Goal: Task Accomplishment & Management: Use online tool/utility

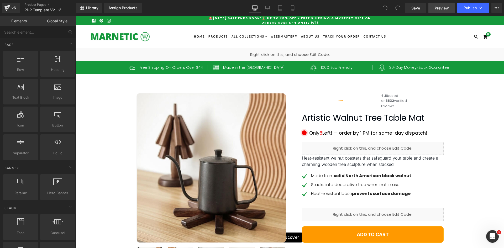
click at [445, 9] on span "Preview" at bounding box center [442, 8] width 14 height 6
click at [295, 51] on div "Liquid" at bounding box center [290, 54] width 428 height 13
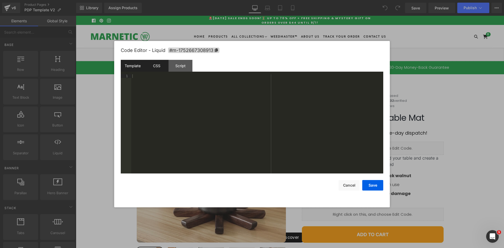
click at [153, 65] on div "CSS" at bounding box center [157, 66] width 24 height 12
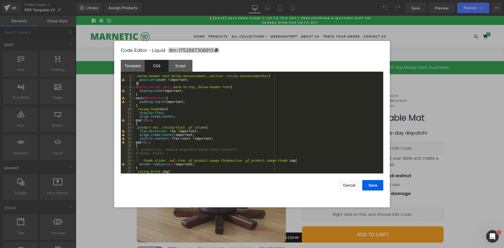
click at [143, 85] on div ".below-header-text-below-announcement , .section--sticky-announcementbar { posi…" at bounding box center [258, 127] width 246 height 107
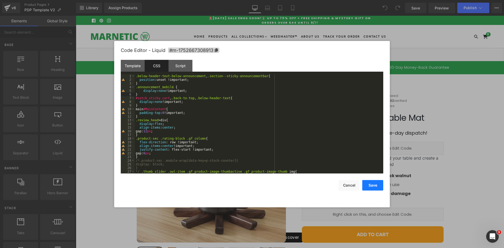
click at [369, 186] on button "Save" at bounding box center [372, 185] width 21 height 10
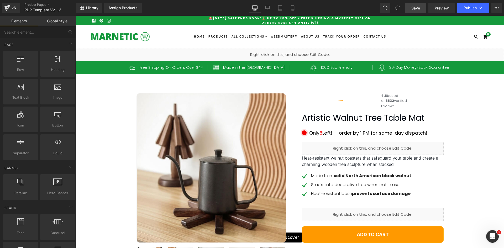
click at [424, 7] on link "Save" at bounding box center [415, 8] width 21 height 10
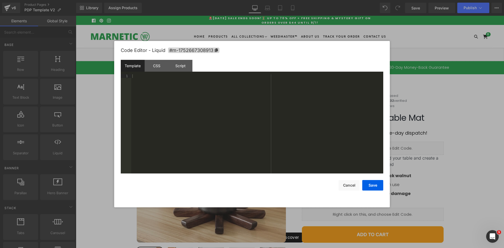
click at [297, 52] on div "Liquid" at bounding box center [290, 54] width 428 height 13
click at [165, 66] on div "CSS" at bounding box center [157, 66] width 24 height 12
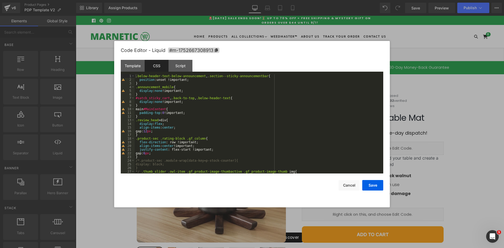
click at [170, 86] on div ".below-header-text-below-announcement , .section--sticky-announcementbar { posi…" at bounding box center [258, 127] width 246 height 107
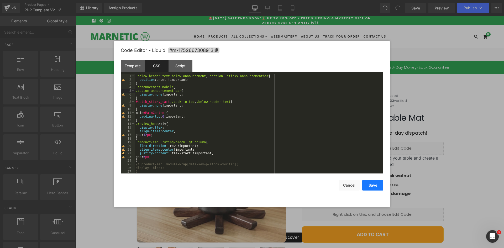
click at [375, 185] on button "Save" at bounding box center [372, 185] width 21 height 10
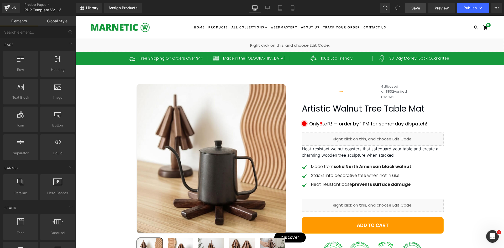
drag, startPoint x: 417, startPoint y: 7, endPoint x: 403, endPoint y: 224, distance: 216.7
click at [417, 7] on span "Save" at bounding box center [415, 8] width 9 height 6
click at [294, 43] on div "Liquid" at bounding box center [290, 45] width 428 height 13
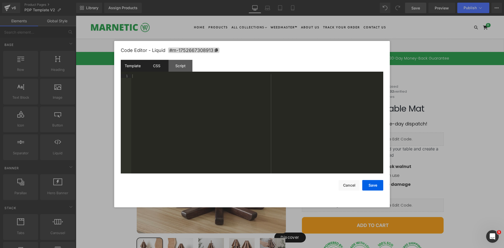
click at [155, 66] on div "CSS" at bounding box center [157, 66] width 24 height 12
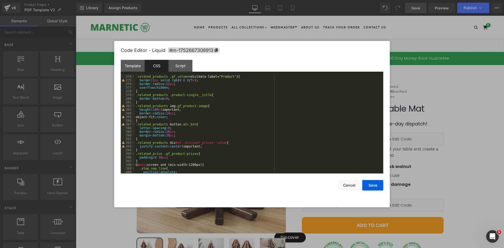
scroll to position [1417, 0]
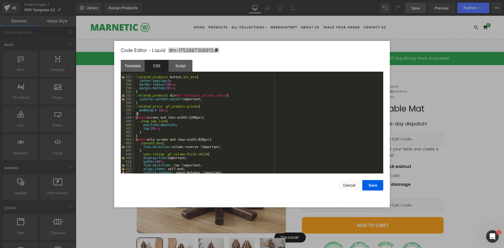
click at [144, 113] on div "} .related_products button .atc_btn { letter-spacing : 0 ; border-radius : 10 p…" at bounding box center [258, 125] width 246 height 107
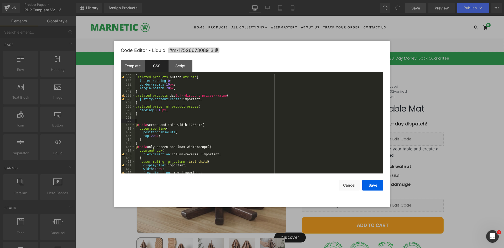
paste textarea
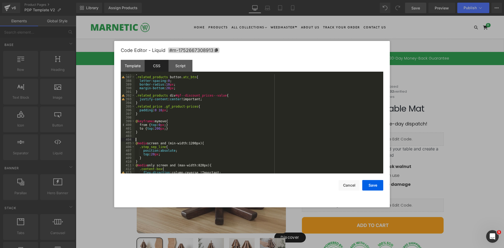
click at [144, 122] on div "} .related_products button .atc_btn { letter-spacing : 0 ; border-radius : 10 p…" at bounding box center [258, 125] width 246 height 107
click at [162, 121] on div "} .related_products button .atc_btn { letter-spacing : 0 ; border-radius : 10 p…" at bounding box center [258, 125] width 246 height 107
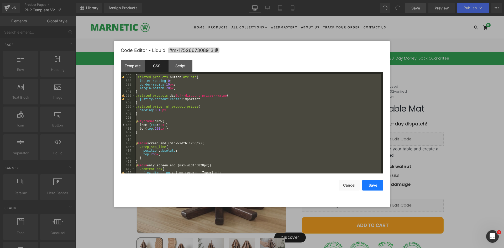
click at [367, 182] on button "Save" at bounding box center [372, 185] width 21 height 10
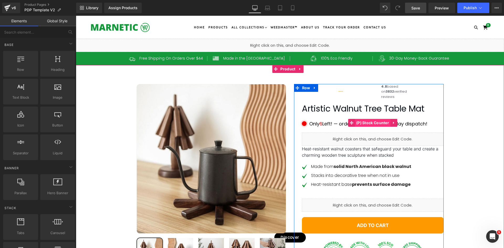
click at [371, 127] on span "(P) Stock Counter" at bounding box center [372, 123] width 35 height 8
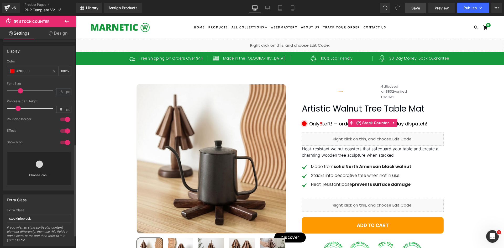
scroll to position [268, 0]
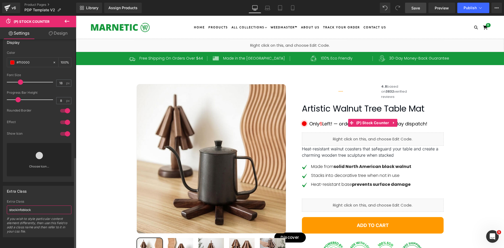
click at [17, 206] on input "stockinfoblock" at bounding box center [39, 210] width 65 height 9
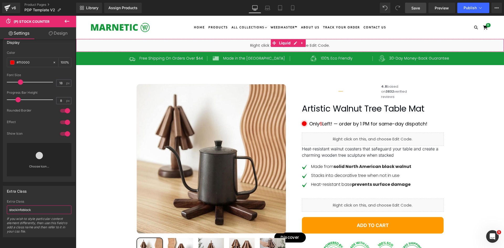
click at [295, 44] on div "Liquid" at bounding box center [290, 45] width 428 height 13
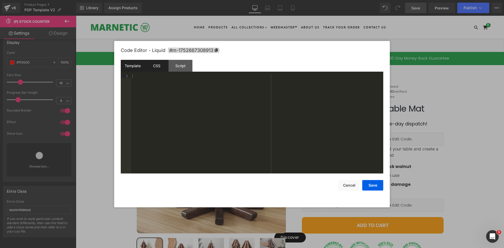
click at [156, 63] on div "CSS" at bounding box center [157, 66] width 24 height 12
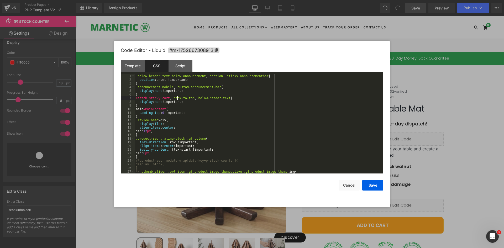
click at [178, 99] on div ".below-header-text-below-announcement , .section--sticky-announcementbar { posi…" at bounding box center [258, 127] width 246 height 107
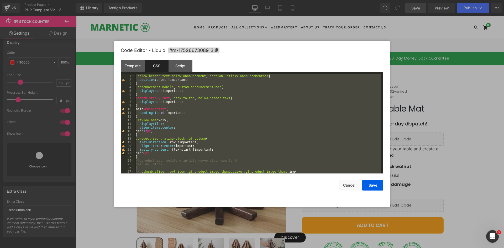
scroll to position [1955, 0]
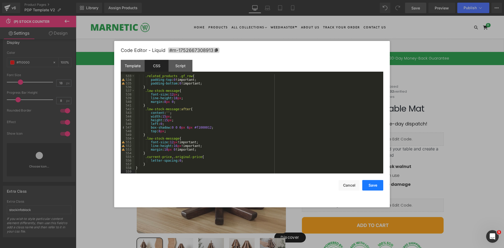
click at [372, 181] on button "Save" at bounding box center [372, 185] width 21 height 10
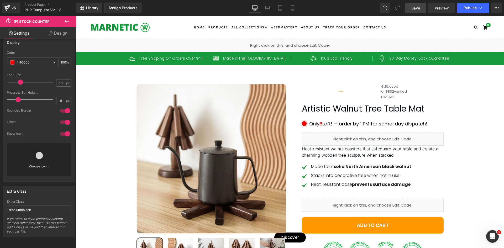
click at [415, 9] on span "Save" at bounding box center [415, 8] width 9 height 6
click at [292, 42] on div "Liquid" at bounding box center [290, 45] width 428 height 13
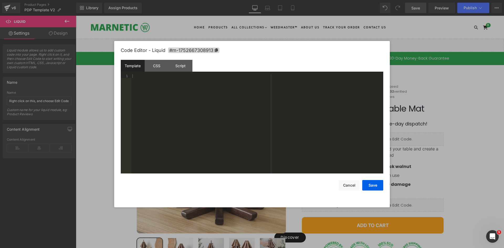
click at [295, 43] on div "Liquid" at bounding box center [290, 45] width 428 height 13
click at [148, 65] on div "CSS" at bounding box center [157, 66] width 24 height 12
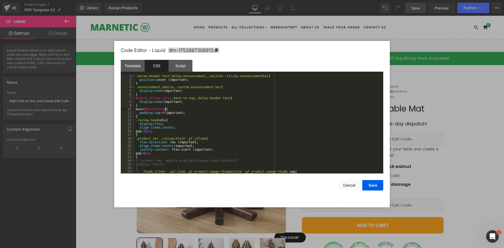
click at [168, 108] on div ".below-header-text-below-announcement , .section--sticky-announcementbar { posi…" at bounding box center [258, 127] width 246 height 107
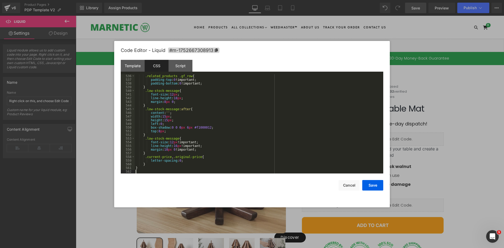
scroll to position [1966, 0]
click at [372, 180] on div "Save Cancel" at bounding box center [252, 182] width 262 height 17
click at [364, 187] on button "Save" at bounding box center [372, 185] width 21 height 10
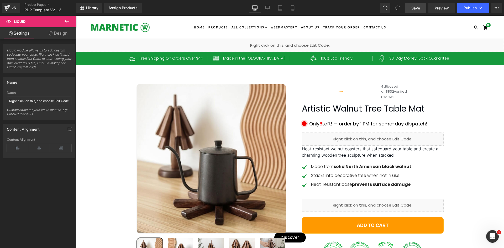
click at [421, 9] on link "Save" at bounding box center [415, 8] width 21 height 10
click at [293, 44] on div "Liquid" at bounding box center [290, 45] width 428 height 13
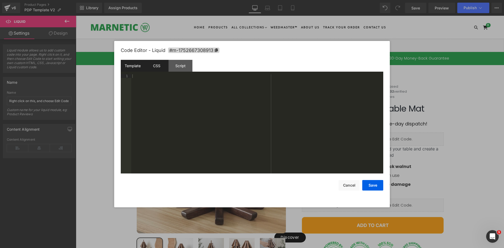
click at [159, 64] on div "CSS" at bounding box center [157, 66] width 24 height 12
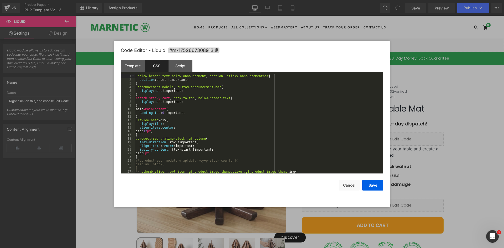
click at [203, 105] on div ".below-header-text-below-announcement , .section--sticky-announcementbar { posi…" at bounding box center [258, 127] width 246 height 107
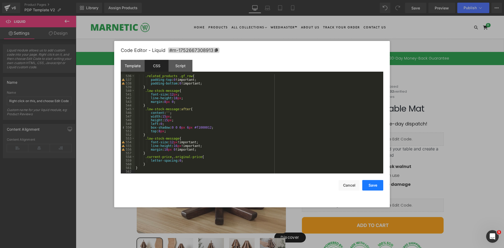
click at [366, 182] on button "Save" at bounding box center [372, 185] width 21 height 10
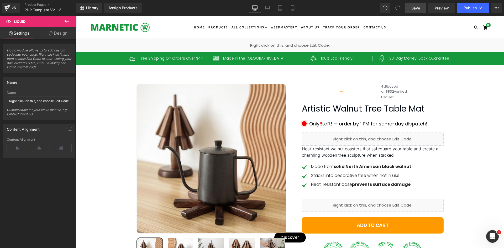
click at [416, 9] on span "Save" at bounding box center [415, 8] width 9 height 6
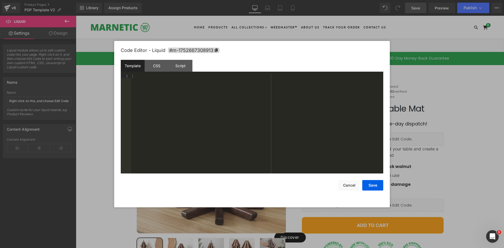
click at [294, 44] on div "Liquid" at bounding box center [290, 45] width 428 height 13
click at [165, 69] on div "CSS" at bounding box center [157, 66] width 24 height 12
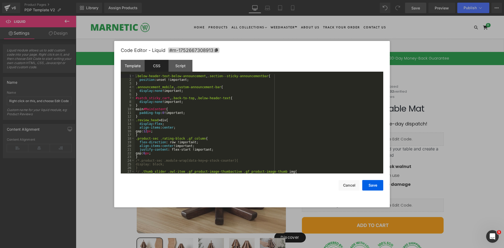
click at [197, 94] on div ".below-header-text-below-announcement , .section--sticky-announcementbar { posi…" at bounding box center [258, 127] width 246 height 107
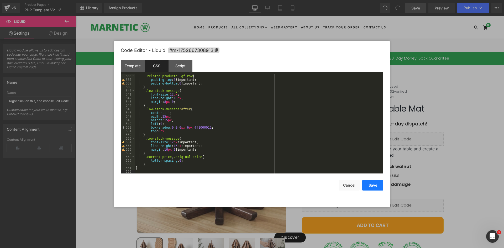
click at [376, 183] on button "Save" at bounding box center [372, 185] width 21 height 10
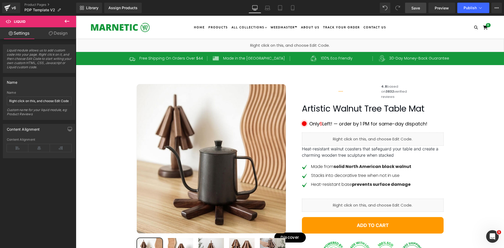
click at [409, 7] on link "Save" at bounding box center [415, 8] width 21 height 10
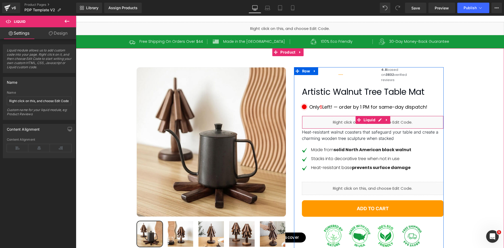
scroll to position [26, 0]
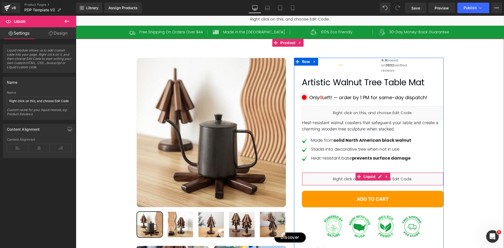
click at [375, 186] on div "Liquid" at bounding box center [373, 178] width 142 height 13
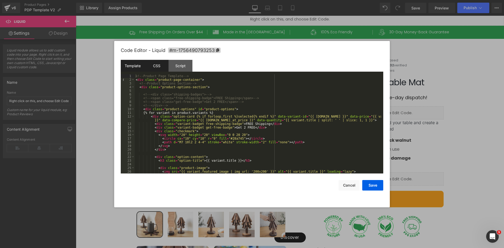
click at [157, 68] on div "CSS" at bounding box center [157, 66] width 24 height 12
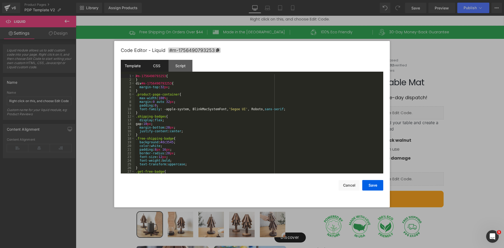
click at [130, 68] on div "Template" at bounding box center [133, 66] width 24 height 12
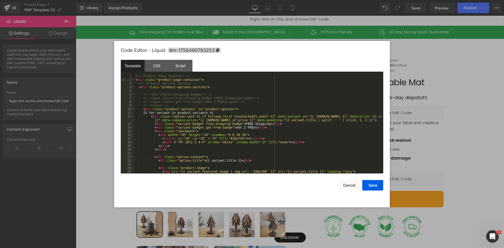
click at [178, 86] on div "<!-- Product Page Template --> < div class = "product-page-container" > <!-- Pr…" at bounding box center [258, 127] width 246 height 107
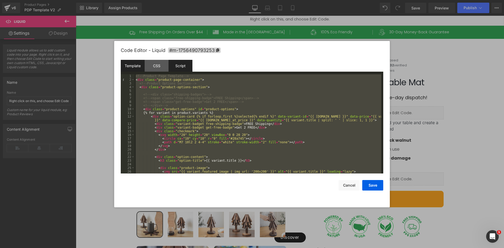
click at [179, 65] on div "Script" at bounding box center [181, 66] width 24 height 12
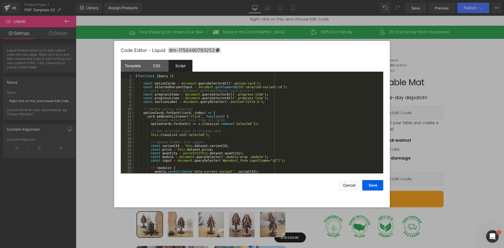
click at [169, 107] on div "( function ( jQuery ) { const optionCards = document . querySelectorAll ( '.opt…" at bounding box center [258, 127] width 246 height 107
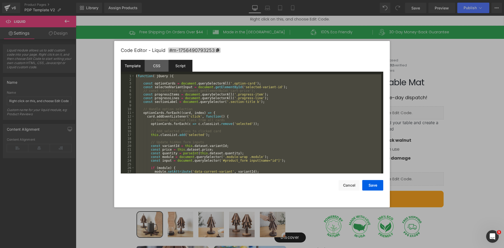
click at [131, 65] on div "Template" at bounding box center [133, 66] width 24 height 12
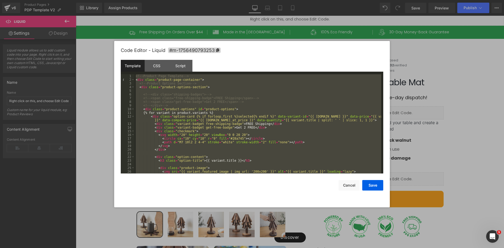
click at [230, 92] on div "<!-- Product Page Template --> < div class = "product-page-container" > <!-- Pr…" at bounding box center [258, 123] width 246 height 99
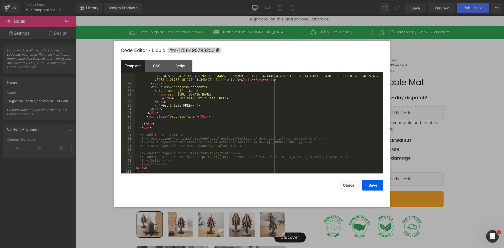
scroll to position [345, 0]
click at [376, 183] on button "Save" at bounding box center [372, 185] width 21 height 10
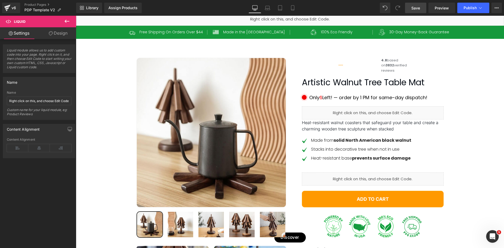
click at [419, 10] on span "Save" at bounding box center [415, 8] width 9 height 6
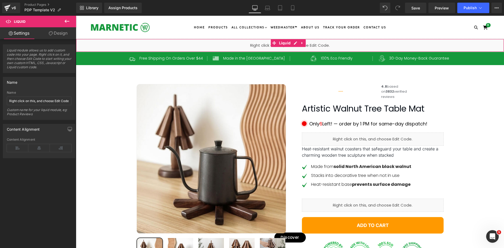
click at [297, 43] on div "Liquid" at bounding box center [290, 45] width 428 height 13
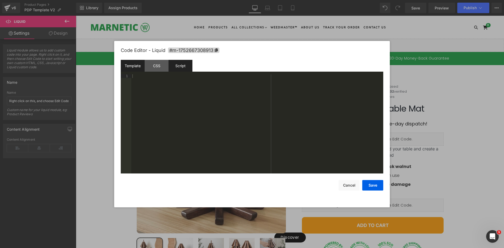
click at [181, 70] on div "Script" at bounding box center [181, 66] width 24 height 12
click at [213, 127] on div "( function ( jQuery ) { // var $module = jQuery('#m-1752667308913').children('.…" at bounding box center [257, 127] width 252 height 107
click at [351, 187] on button "Cancel" at bounding box center [349, 185] width 21 height 10
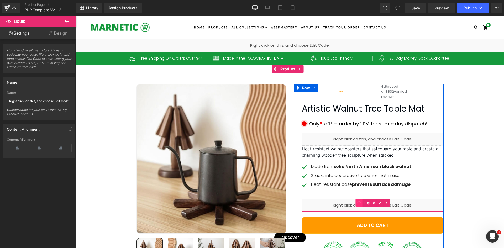
click at [360, 207] on span at bounding box center [358, 203] width 7 height 8
click at [377, 212] on div "Liquid" at bounding box center [373, 205] width 142 height 13
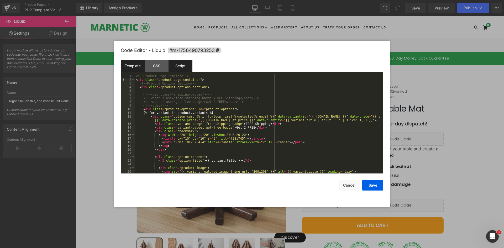
click at [180, 68] on div "Script" at bounding box center [181, 66] width 24 height 12
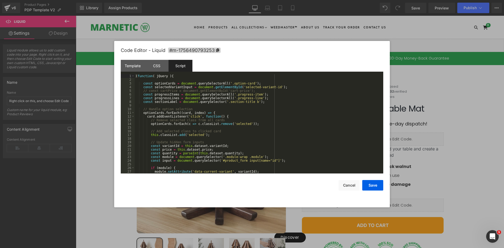
click at [233, 122] on div "( function ( jQuery ) { const optionCards = document . querySelectorAll ( '.opt…" at bounding box center [258, 127] width 246 height 107
click at [372, 184] on button "Save" at bounding box center [372, 185] width 21 height 10
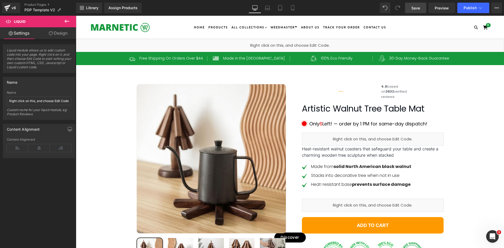
click at [420, 8] on span "Save" at bounding box center [415, 8] width 9 height 6
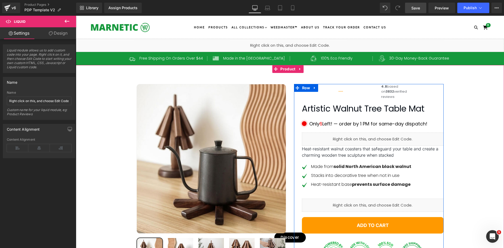
click at [375, 212] on div "Liquid" at bounding box center [373, 205] width 142 height 13
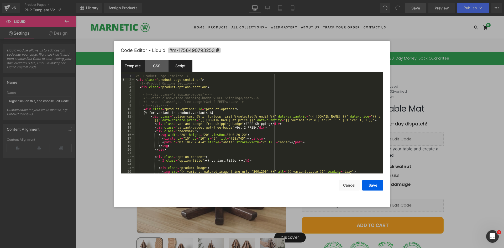
click at [186, 68] on div "Script" at bounding box center [181, 66] width 24 height 12
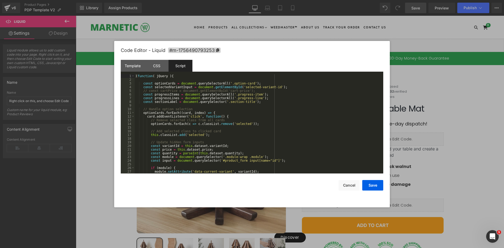
click at [199, 104] on div "( function ( jQuery ) { const optionCards = document . querySelectorAll ( '.opt…" at bounding box center [258, 127] width 246 height 107
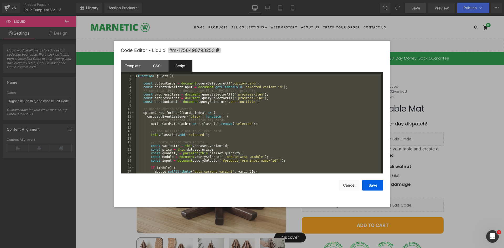
scroll to position [805, 0]
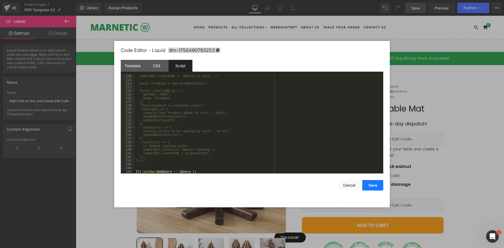
click at [366, 182] on button "Save" at bounding box center [372, 185] width 21 height 10
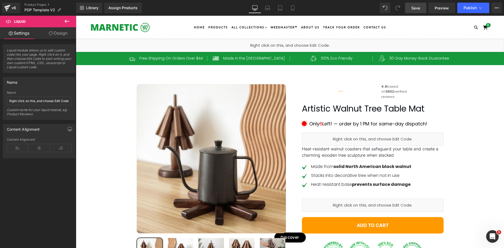
click at [421, 9] on link "Save" at bounding box center [415, 8] width 21 height 10
click at [424, 7] on link "Save" at bounding box center [415, 8] width 21 height 10
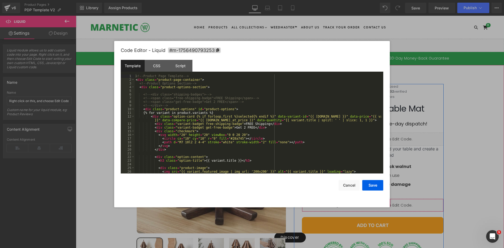
click at [377, 212] on div "Liquid" at bounding box center [373, 205] width 142 height 13
click at [185, 71] on div "Script" at bounding box center [181, 66] width 24 height 12
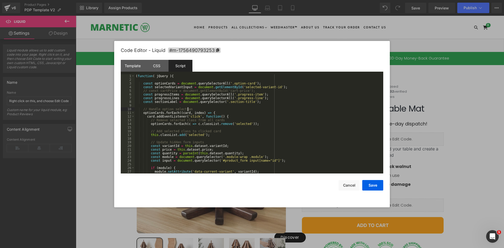
click at [195, 108] on div "( function ( jQuery ) { const optionCards = document . querySelectorAll ( '.opt…" at bounding box center [258, 127] width 246 height 107
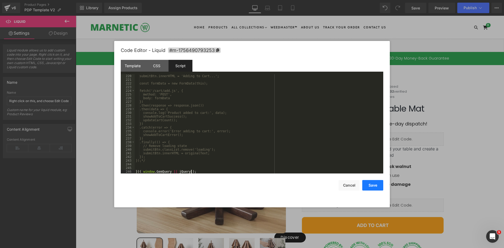
click at [373, 182] on button "Save" at bounding box center [372, 185] width 21 height 10
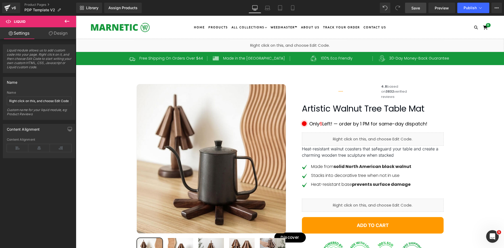
click at [422, 7] on link "Save" at bounding box center [415, 8] width 21 height 10
click at [421, 7] on link "Save" at bounding box center [415, 8] width 21 height 10
click at [294, 44] on div "Liquid" at bounding box center [290, 45] width 428 height 13
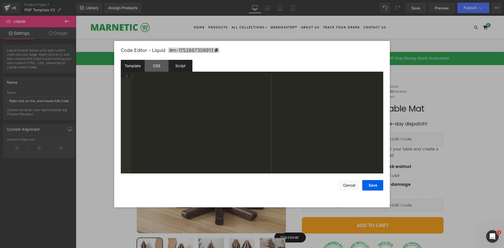
click at [170, 66] on div "Script" at bounding box center [181, 66] width 24 height 12
click at [165, 67] on div "CSS" at bounding box center [157, 66] width 24 height 12
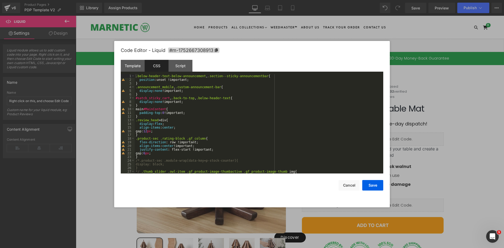
scroll to position [16, 0]
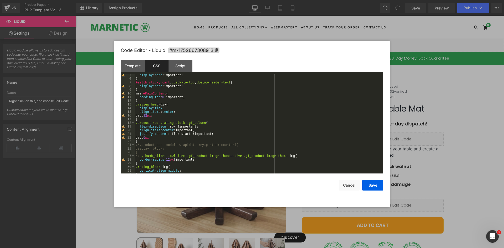
click at [143, 140] on div "display : none !important; } #satcb_sticky_cart , .back-to-top , .below-header-…" at bounding box center [258, 126] width 246 height 107
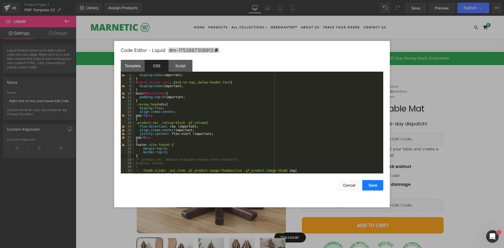
click at [368, 189] on button "Save" at bounding box center [372, 185] width 21 height 10
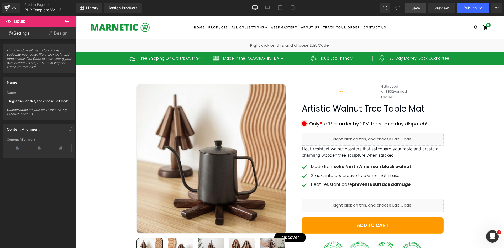
click at [419, 7] on span "Save" at bounding box center [415, 8] width 9 height 6
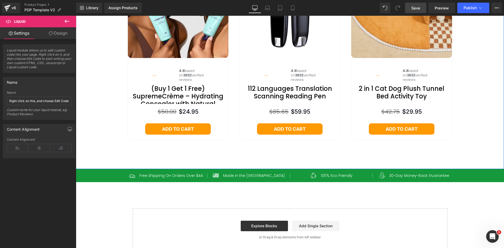
scroll to position [2179, 0]
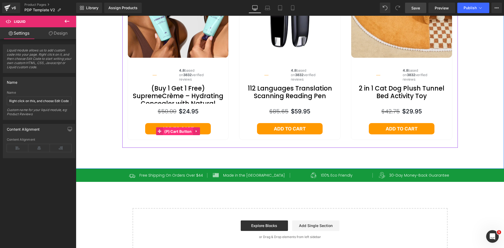
click at [186, 135] on span "(P) Cart Button" at bounding box center [178, 132] width 30 height 8
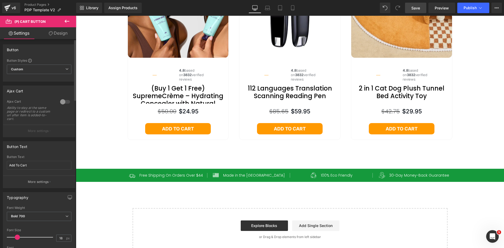
click at [62, 101] on div at bounding box center [65, 102] width 13 height 8
click at [49, 131] on button "More settings" at bounding box center [39, 131] width 72 height 12
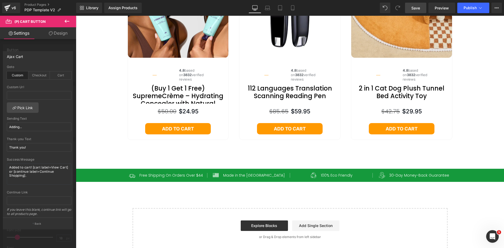
click at [33, 46] on div at bounding box center [38, 133] width 76 height 235
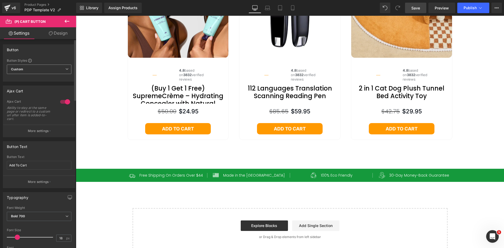
click at [33, 68] on span "Custom Setup Global Style" at bounding box center [39, 69] width 65 height 9
click at [24, 109] on div "Ability to stay at the same page or redirect to a custom url after item is adde…" at bounding box center [29, 113] width 45 height 15
click at [38, 130] on p "More settings" at bounding box center [38, 131] width 21 height 5
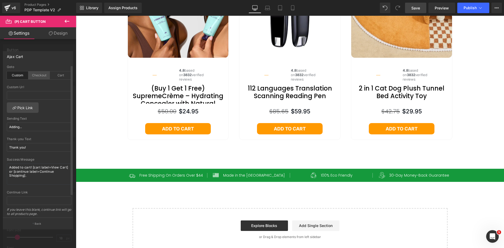
click at [40, 77] on div "Checkout" at bounding box center [39, 75] width 22 height 8
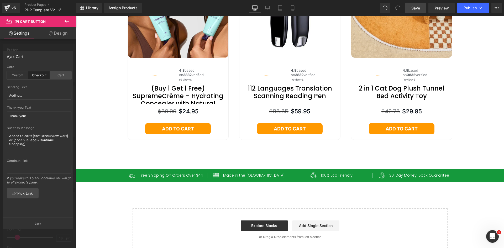
click at [56, 75] on div "Cart" at bounding box center [61, 75] width 22 height 8
click at [35, 224] on p "Back" at bounding box center [38, 224] width 7 height 4
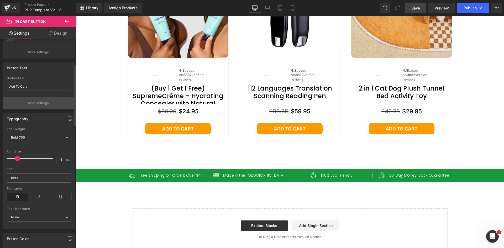
scroll to position [105, 0]
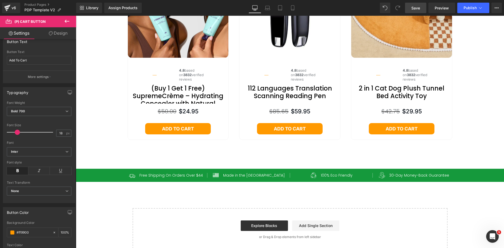
click at [426, 9] on link "Save" at bounding box center [415, 8] width 21 height 10
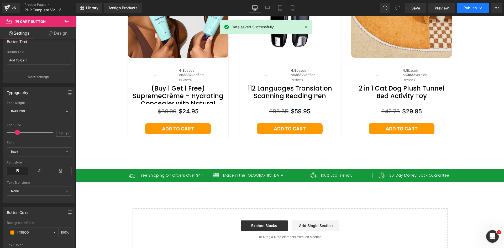
click at [483, 9] on button "Publish" at bounding box center [473, 8] width 32 height 10
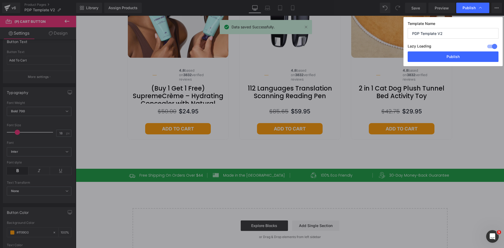
click at [483, 9] on div "Publish" at bounding box center [472, 8] width 33 height 10
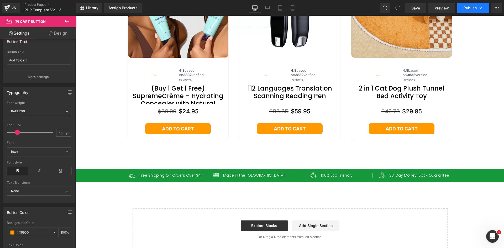
click at [471, 6] on span "Publish" at bounding box center [470, 8] width 13 height 4
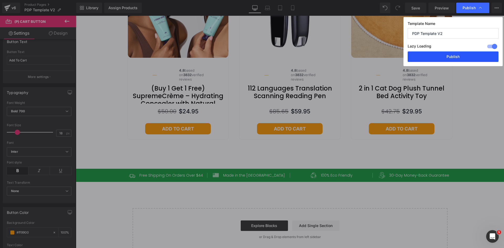
click at [448, 54] on button "Publish" at bounding box center [453, 56] width 91 height 10
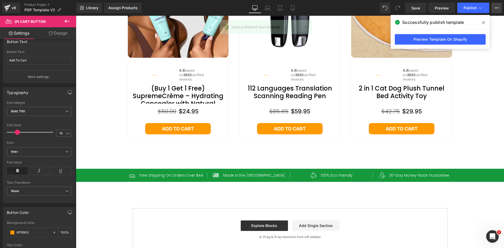
click at [497, 4] on button "View Live Page View with current Template Save Template to Library Schedule Pub…" at bounding box center [496, 8] width 10 height 10
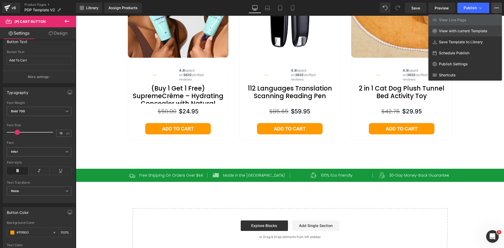
click at [455, 28] on link "View with current Template" at bounding box center [464, 30] width 73 height 11
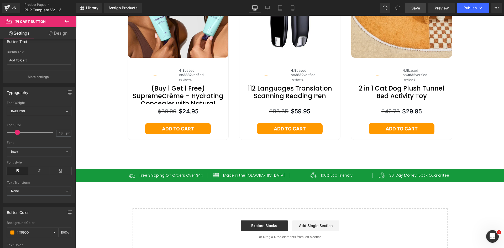
click at [414, 11] on link "Save" at bounding box center [415, 8] width 21 height 10
click at [437, 6] on span "Preview" at bounding box center [442, 8] width 14 height 6
click at [469, 8] on span "Publish" at bounding box center [470, 8] width 13 height 4
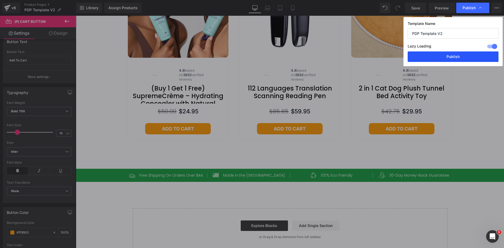
click at [458, 54] on button "Publish" at bounding box center [453, 56] width 91 height 10
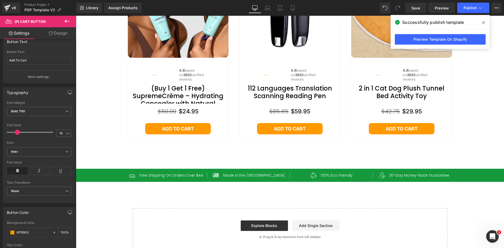
click at [483, 23] on icon at bounding box center [483, 22] width 3 height 3
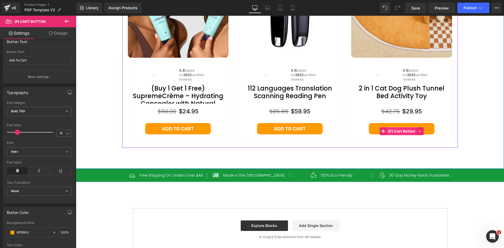
click at [407, 135] on span "(P) Cart Button" at bounding box center [402, 131] width 30 height 8
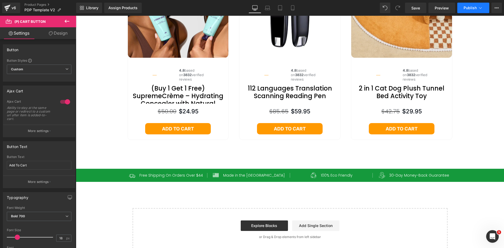
click at [467, 6] on span "Publish" at bounding box center [470, 8] width 13 height 4
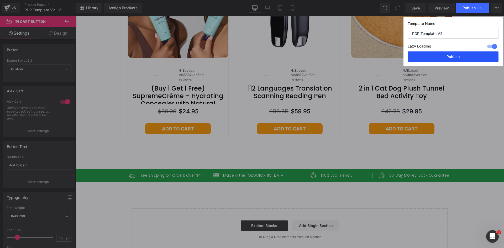
click at [439, 55] on button "Publish" at bounding box center [453, 56] width 91 height 10
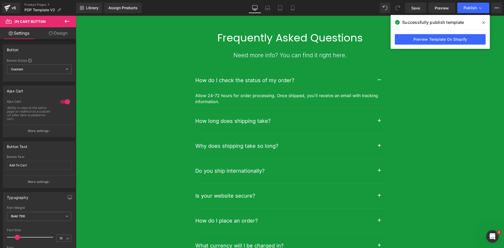
scroll to position [1759, 0]
click at [217, 105] on p "Allow 24-72 hours for order processing. Once shipped, you'll receive an email w…" at bounding box center [289, 99] width 189 height 12
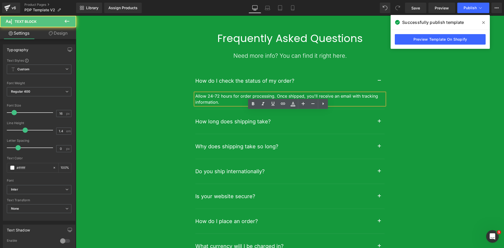
click at [293, 104] on span "Allow 24-72 hours for order processing. Once shipped, you'll receive an email w…" at bounding box center [287, 98] width 184 height 11
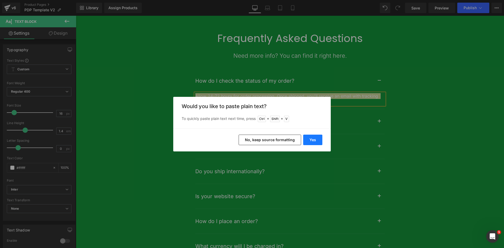
drag, startPoint x: 310, startPoint y: 140, endPoint x: 234, endPoint y: 124, distance: 77.2
click at [310, 140] on button "Yes" at bounding box center [312, 140] width 19 height 10
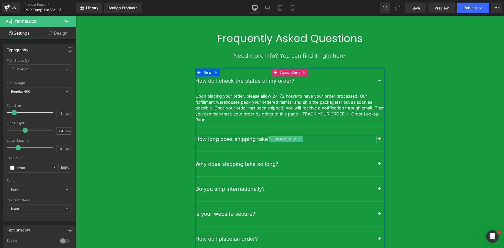
click at [244, 151] on div "How long does shipping take? Text Block" at bounding box center [289, 139] width 189 height 25
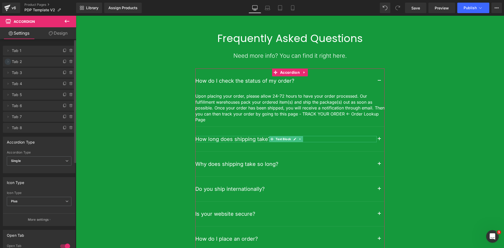
click at [9, 61] on icon at bounding box center [8, 62] width 4 height 4
click at [30, 61] on span "Tab 2" at bounding box center [34, 62] width 44 height 10
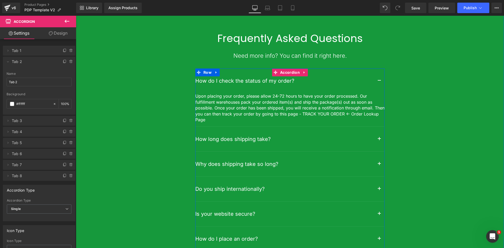
click at [350, 151] on div "How long does shipping take? Text Block" at bounding box center [289, 139] width 189 height 25
click at [379, 140] on span "button" at bounding box center [379, 140] width 0 height 0
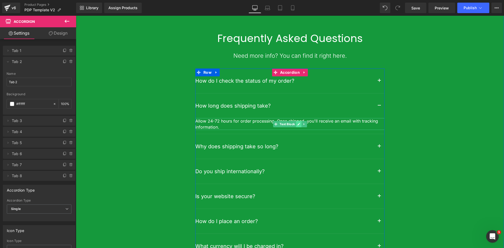
click at [296, 127] on link at bounding box center [299, 124] width 6 height 6
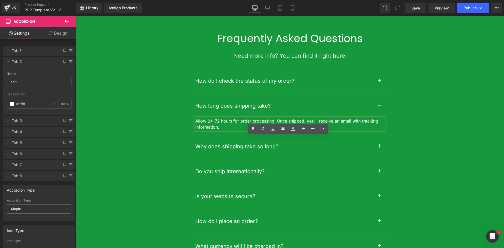
click at [267, 129] on span "Allow 24-72 hours for order processing. Once shipped, you'll receive an email w…" at bounding box center [287, 123] width 184 height 11
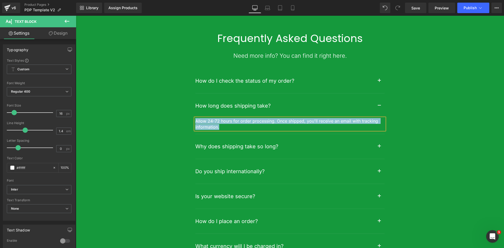
paste div
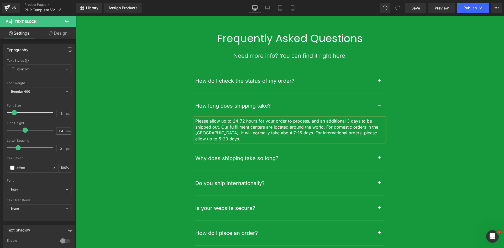
click at [166, 176] on div "Frequently Asked Questions Heading Need more info? You can find it right here. …" at bounding box center [290, 164] width 428 height 264
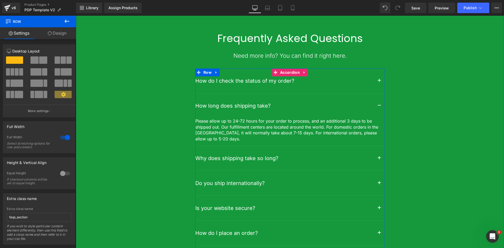
click at [379, 160] on span "button" at bounding box center [379, 160] width 0 height 0
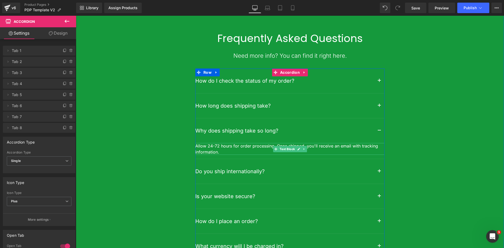
click at [296, 152] on link at bounding box center [299, 149] width 6 height 6
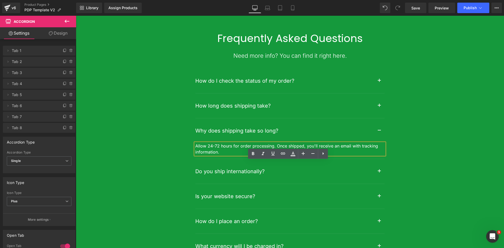
click at [250, 154] on span "Allow 24-72 hours for order processing. Once shipped, you'll receive an email w…" at bounding box center [287, 148] width 184 height 11
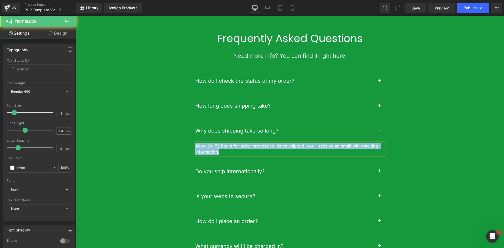
paste div
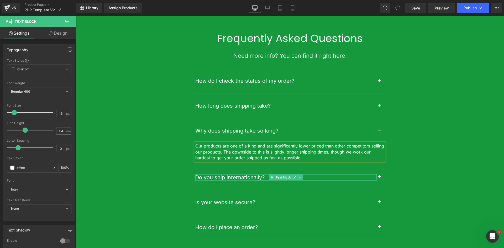
click at [225, 181] on p "Do you ship internationally?" at bounding box center [285, 177] width 181 height 6
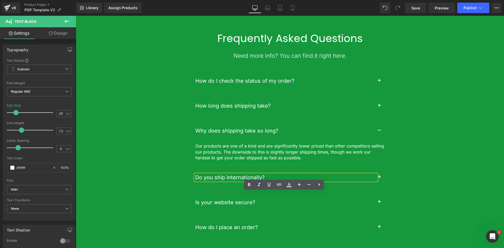
click at [379, 178] on span "button" at bounding box center [379, 178] width 0 height 0
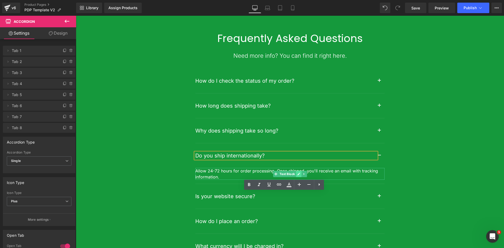
drag, startPoint x: 287, startPoint y: 192, endPoint x: 294, endPoint y: 192, distance: 7.1
click at [287, 177] on span "Text Block" at bounding box center [287, 174] width 17 height 6
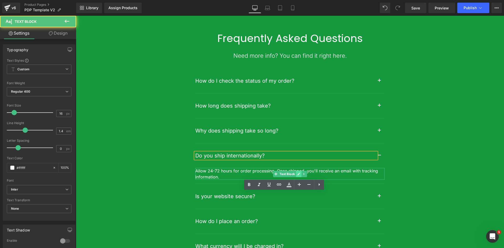
click at [296, 177] on link at bounding box center [299, 174] width 6 height 6
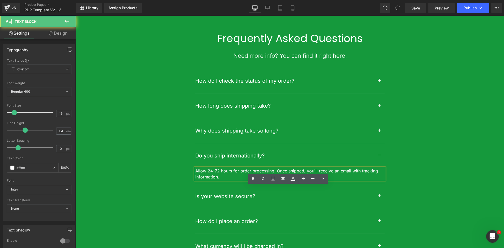
click at [266, 179] on span "Allow 24-72 hours for order processing. Once shipped, you'll receive an email w…" at bounding box center [287, 173] width 184 height 11
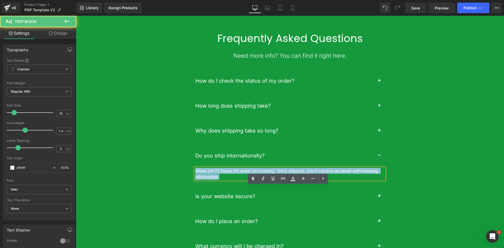
paste div
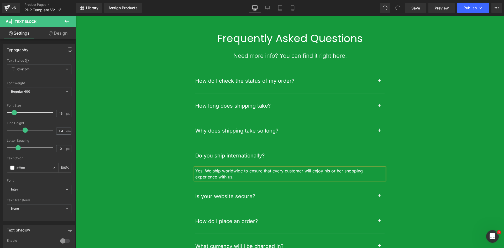
click at [379, 209] on button "button" at bounding box center [379, 196] width 10 height 25
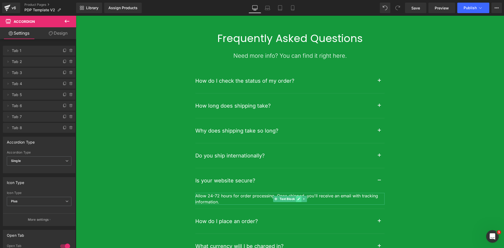
click at [297, 200] on icon at bounding box center [298, 199] width 3 height 3
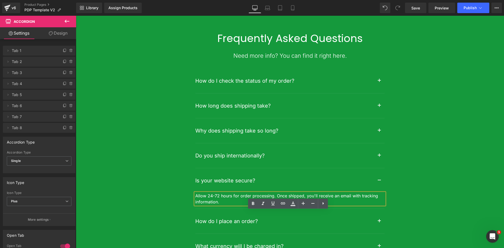
click at [296, 204] on span "Allow 24-72 hours for order processing. Once shipped, you'll receive an email w…" at bounding box center [287, 198] width 184 height 11
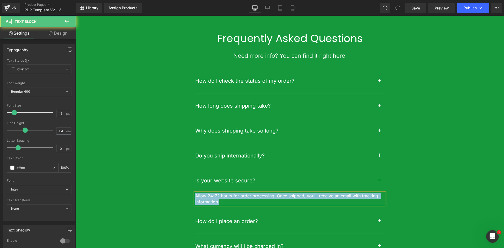
paste div
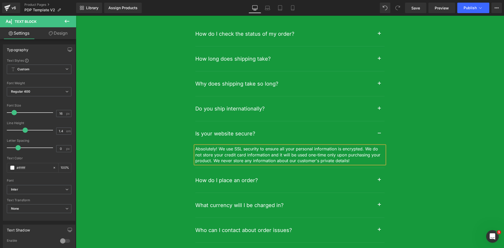
scroll to position [1811, 0]
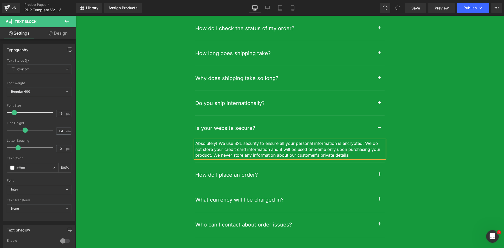
click at [378, 187] on button "button" at bounding box center [379, 174] width 10 height 25
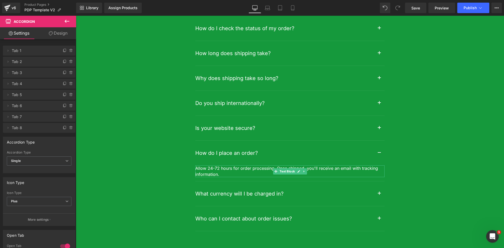
click at [216, 177] on span "Allow 24-72 hours for order processing. Once shipped, you'll receive an email w…" at bounding box center [287, 171] width 184 height 11
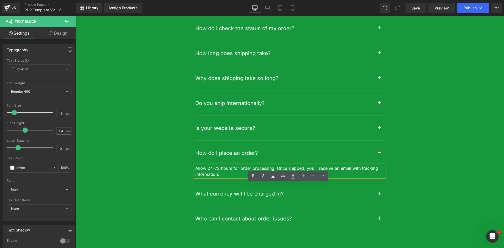
click at [297, 177] on p "Allow 24-72 hours for order processing. Once shipped, you'll receive an email w…" at bounding box center [289, 171] width 189 height 12
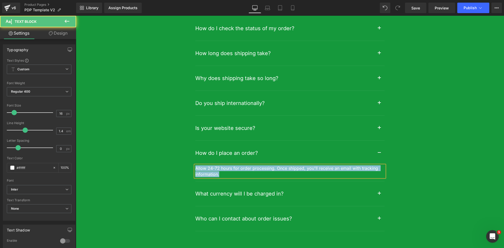
paste div
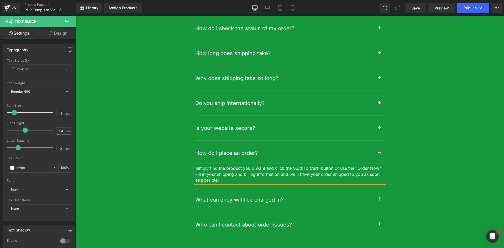
click at [379, 201] on span "button" at bounding box center [379, 201] width 0 height 0
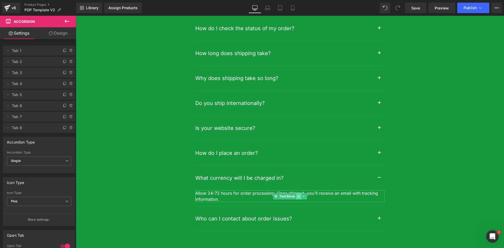
click at [297, 198] on icon at bounding box center [298, 196] width 3 height 3
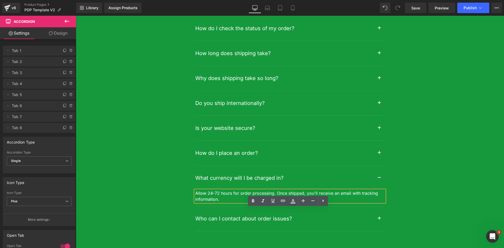
click at [283, 202] on span "Allow 24-72 hours for order processing. Once shipped, you'll receive an email w…" at bounding box center [287, 196] width 184 height 11
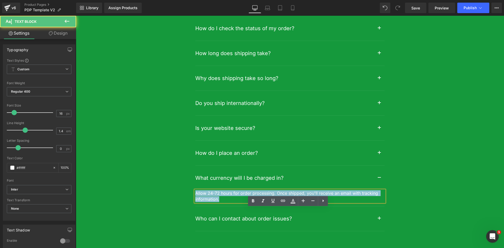
paste div
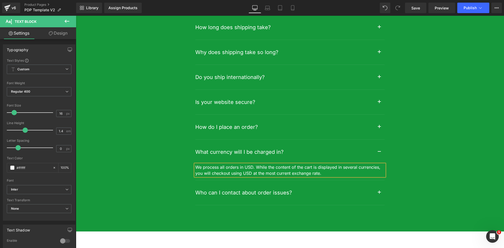
scroll to position [1837, 0]
click at [377, 205] on button "button" at bounding box center [379, 192] width 10 height 25
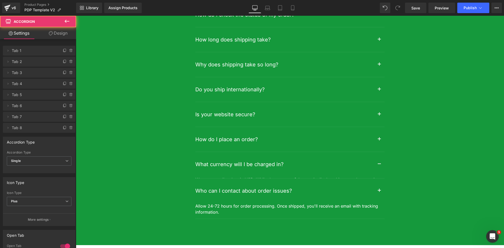
scroll to position [1822, 0]
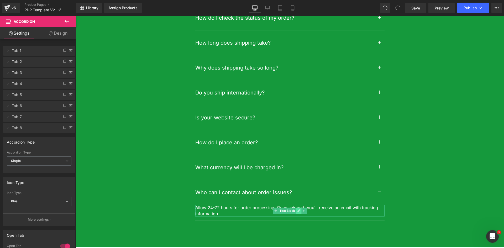
click at [298, 212] on icon at bounding box center [298, 210] width 3 height 3
click at [243, 226] on div "Rendering Content" at bounding box center [252, 227] width 32 height 6
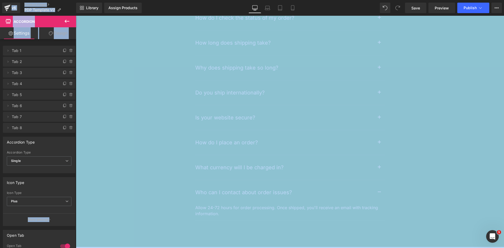
click at [244, 227] on div "Rendering Content" at bounding box center [252, 227] width 32 height 6
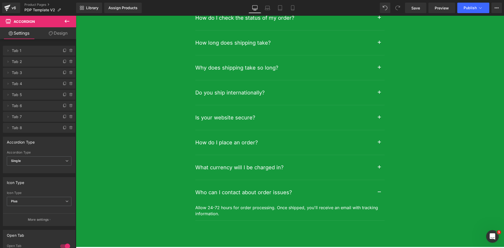
click at [260, 225] on div "Rendering Content" at bounding box center [252, 227] width 32 height 6
click at [297, 212] on icon at bounding box center [298, 210] width 3 height 3
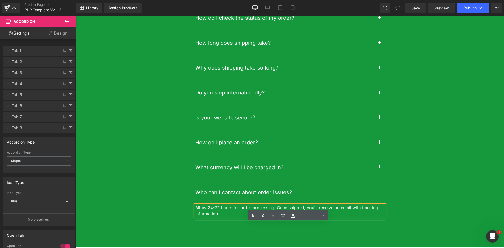
click at [310, 217] on p "Allow 24-72 hours for order processing. Once shipped, you'll receive an email w…" at bounding box center [289, 211] width 189 height 12
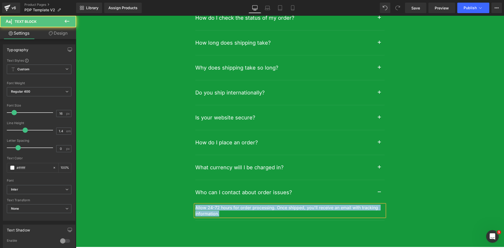
paste div
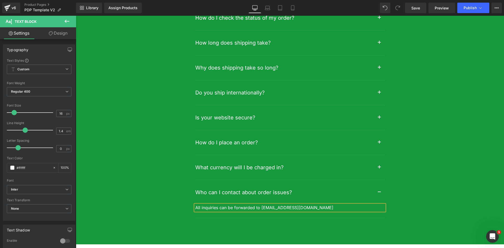
click at [459, 208] on div "Frequently Asked Questions Heading Need more info? You can find it right here. …" at bounding box center [290, 93] width 428 height 249
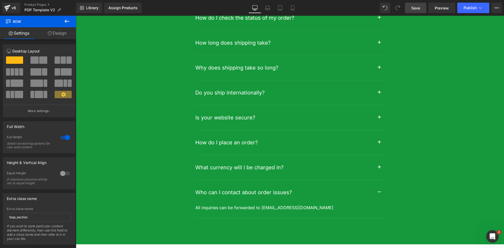
click at [418, 9] on span "Save" at bounding box center [415, 8] width 9 height 6
click at [418, 6] on span "Save" at bounding box center [415, 8] width 9 height 6
